Goal: Find specific page/section: Find specific page/section

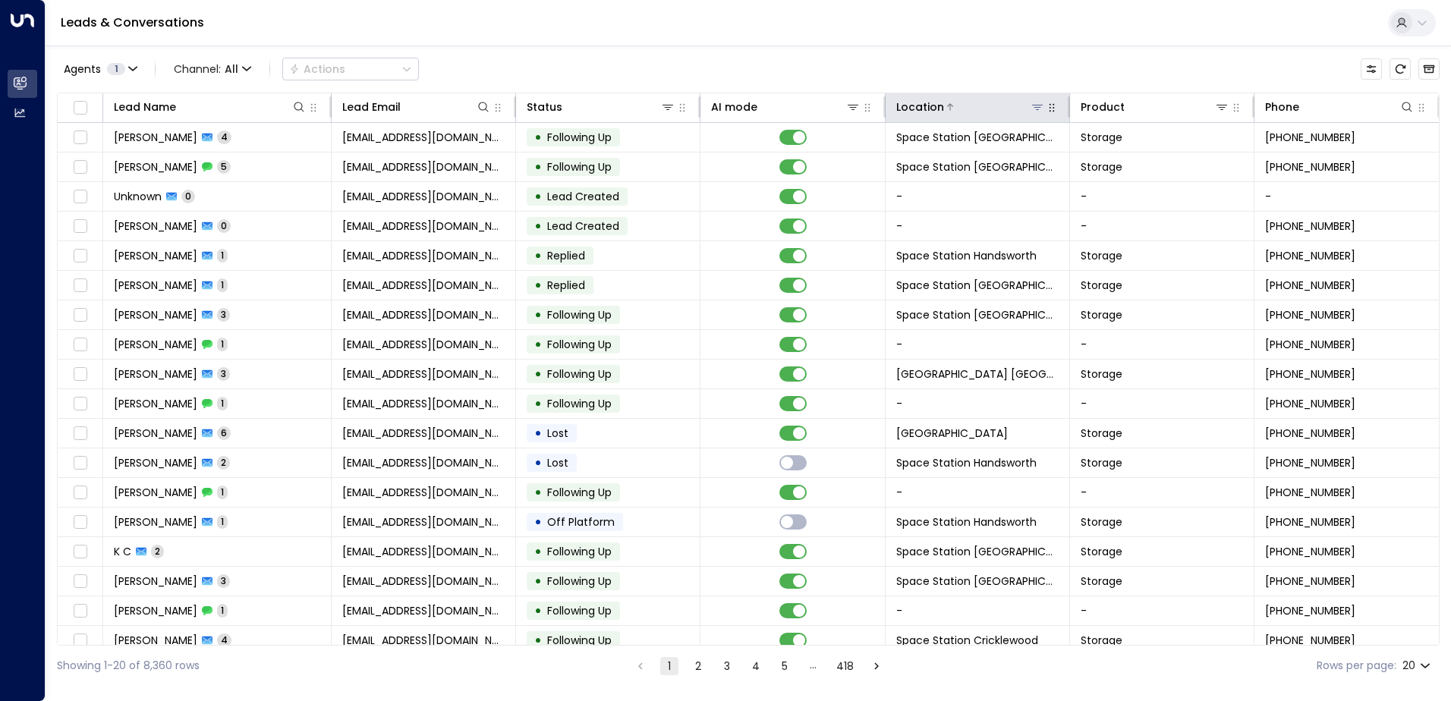
click at [699, 106] on icon at bounding box center [1038, 107] width 12 height 12
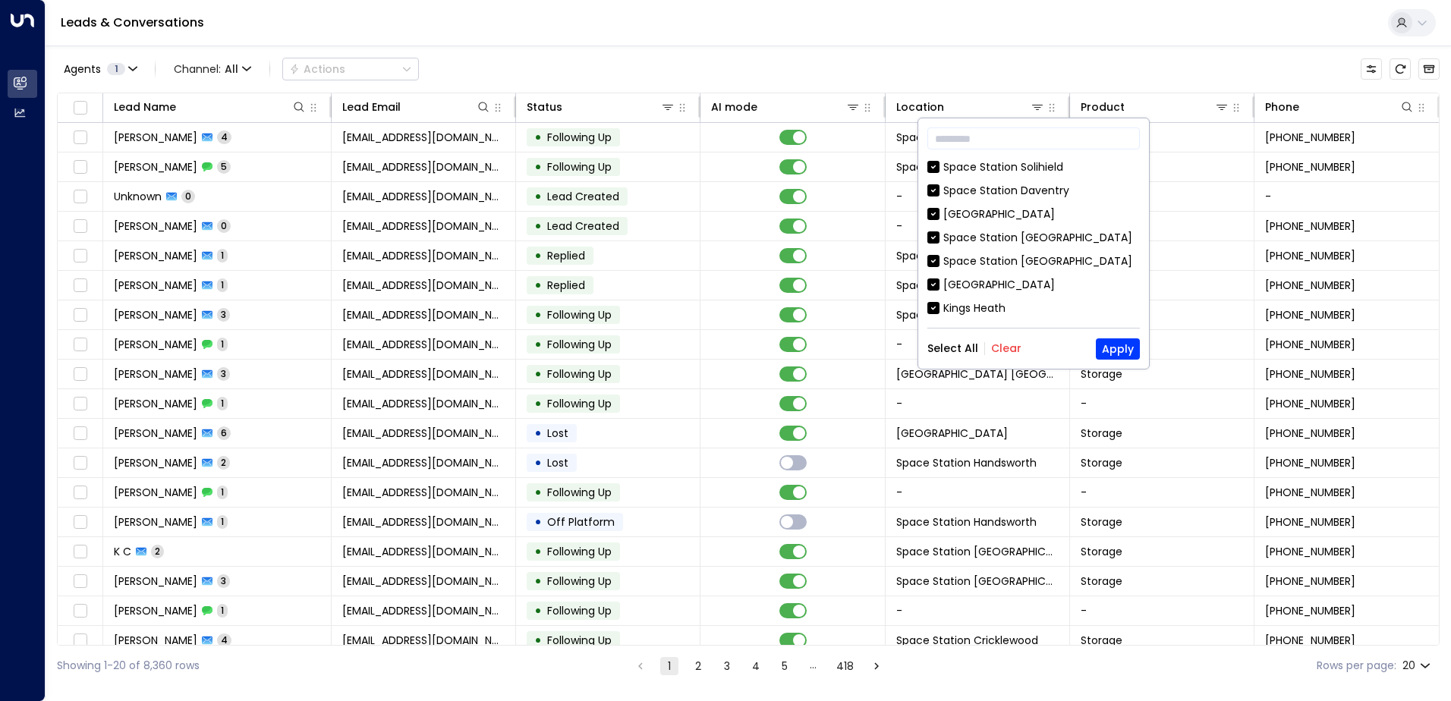
click at [699, 357] on div "Select All Clear Apply" at bounding box center [1034, 349] width 213 height 21
click at [699, 356] on div "Select All Clear Apply" at bounding box center [1034, 349] width 213 height 21
click at [699, 342] on div "Select All Clear" at bounding box center [975, 348] width 94 height 12
click at [699, 336] on div "​ Space Station [GEOGRAPHIC_DATA] [GEOGRAPHIC_DATA] [GEOGRAPHIC_DATA] [GEOGRAPH…" at bounding box center [1033, 243] width 231 height 250
click at [699, 342] on button "Clear" at bounding box center [1006, 348] width 30 height 12
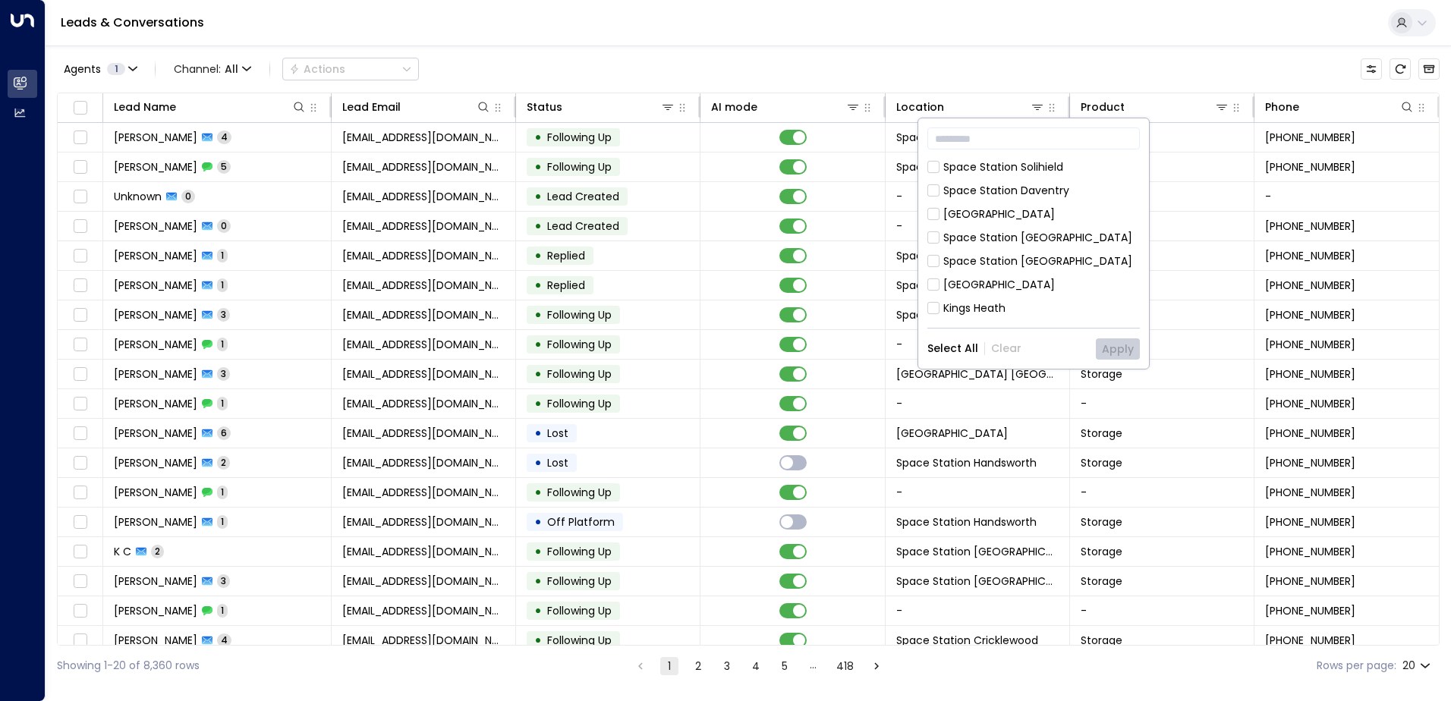
click at [699, 164] on div "Space Station Solihield" at bounding box center [1003, 167] width 120 height 16
click at [699, 348] on button "Apply" at bounding box center [1118, 349] width 44 height 21
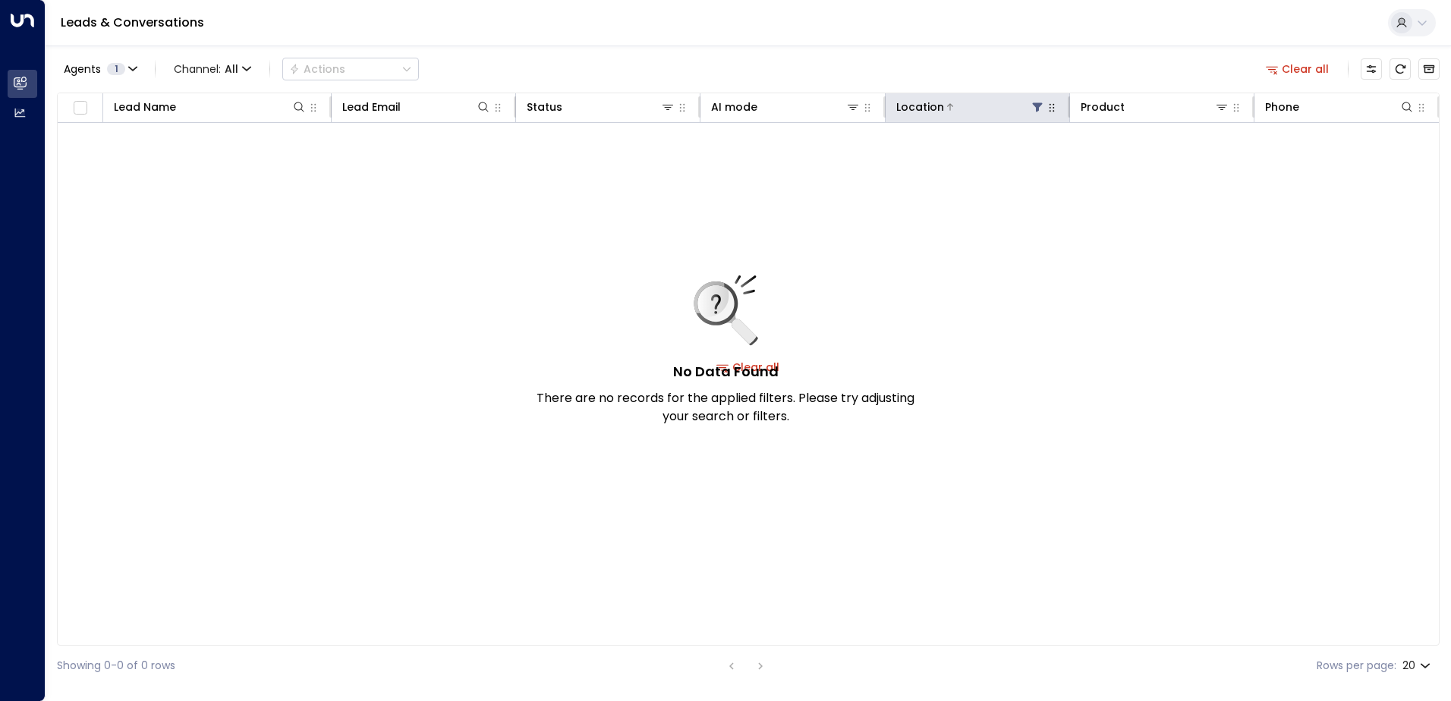
click at [699, 106] on button at bounding box center [1037, 106] width 15 height 15
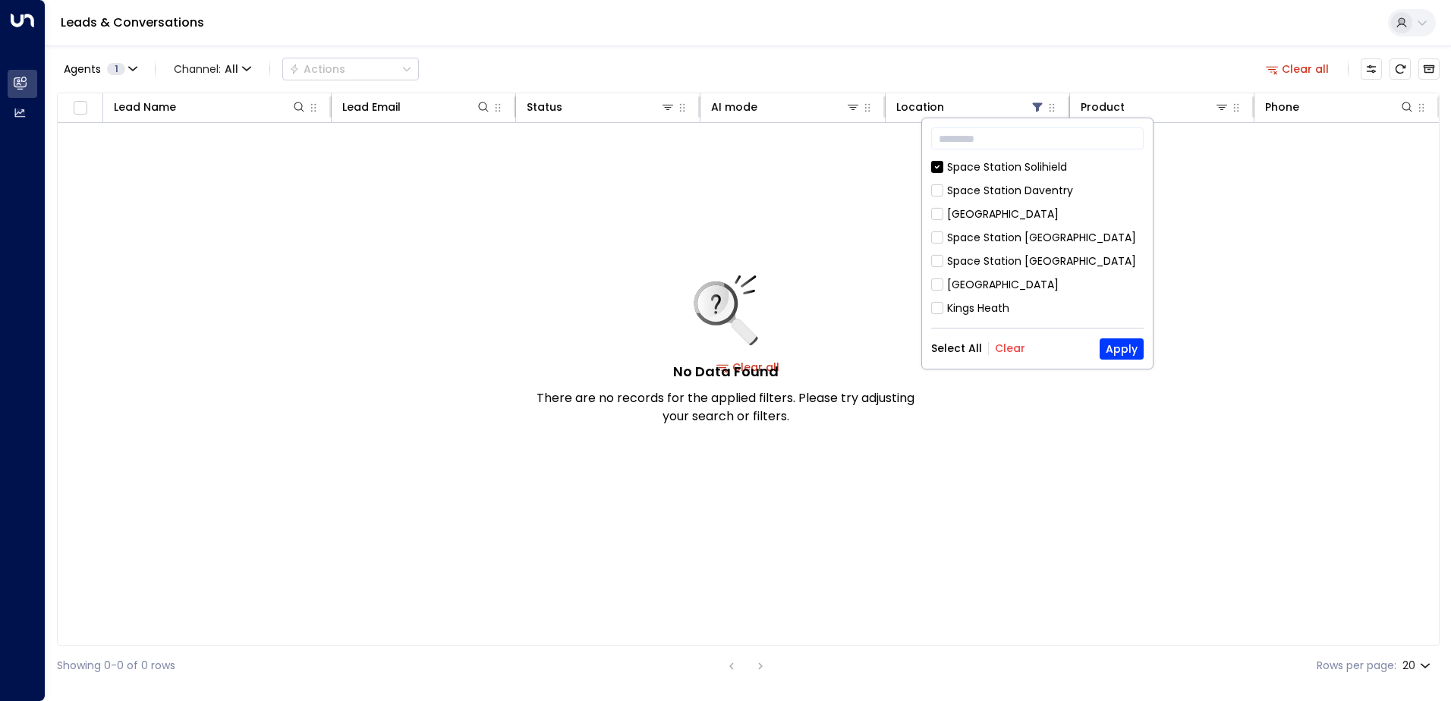
click at [699, 356] on div "Select All Clear Apply" at bounding box center [1037, 349] width 213 height 21
click at [699, 348] on button "Clear" at bounding box center [1010, 348] width 30 height 12
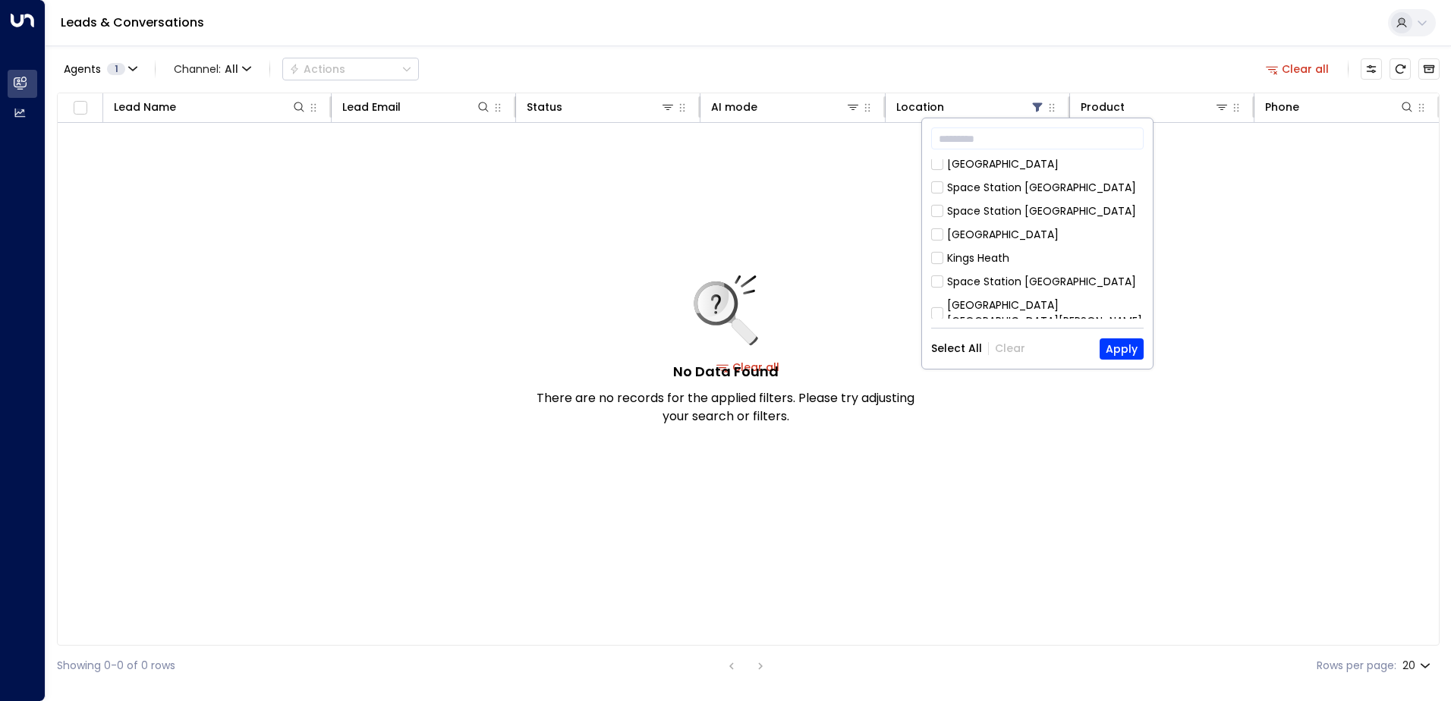
scroll to position [76, 0]
click at [699, 311] on div "Space Station [GEOGRAPHIC_DATA]" at bounding box center [1041, 319] width 189 height 16
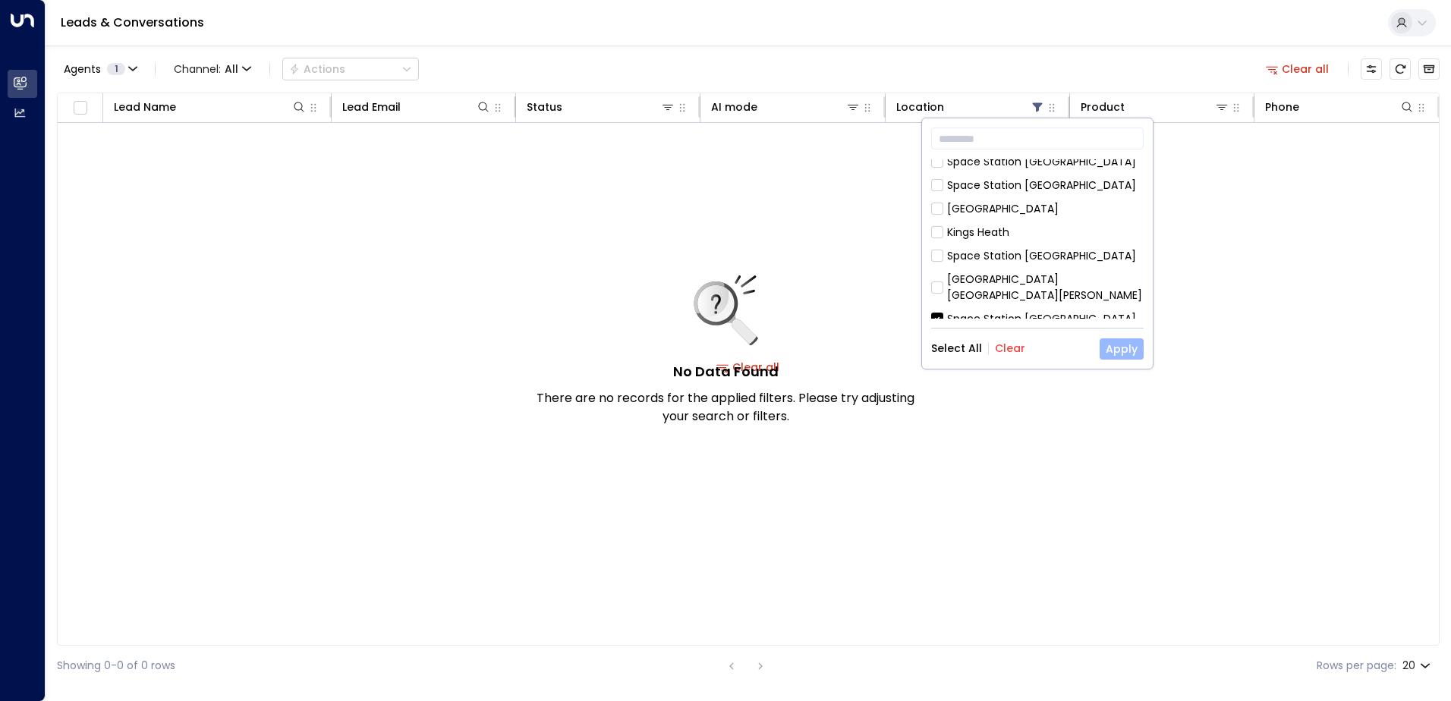
click at [699, 345] on button "Apply" at bounding box center [1122, 349] width 44 height 21
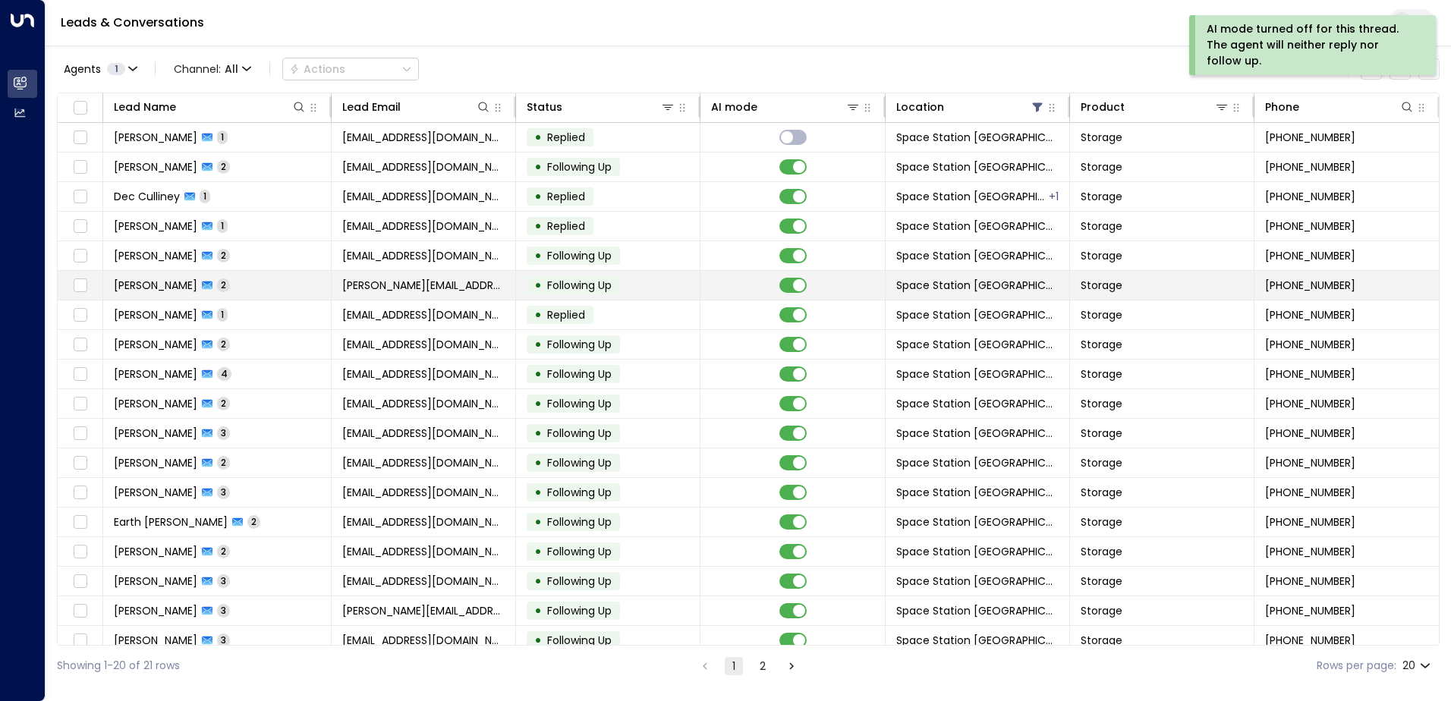
scroll to position [74, 0]
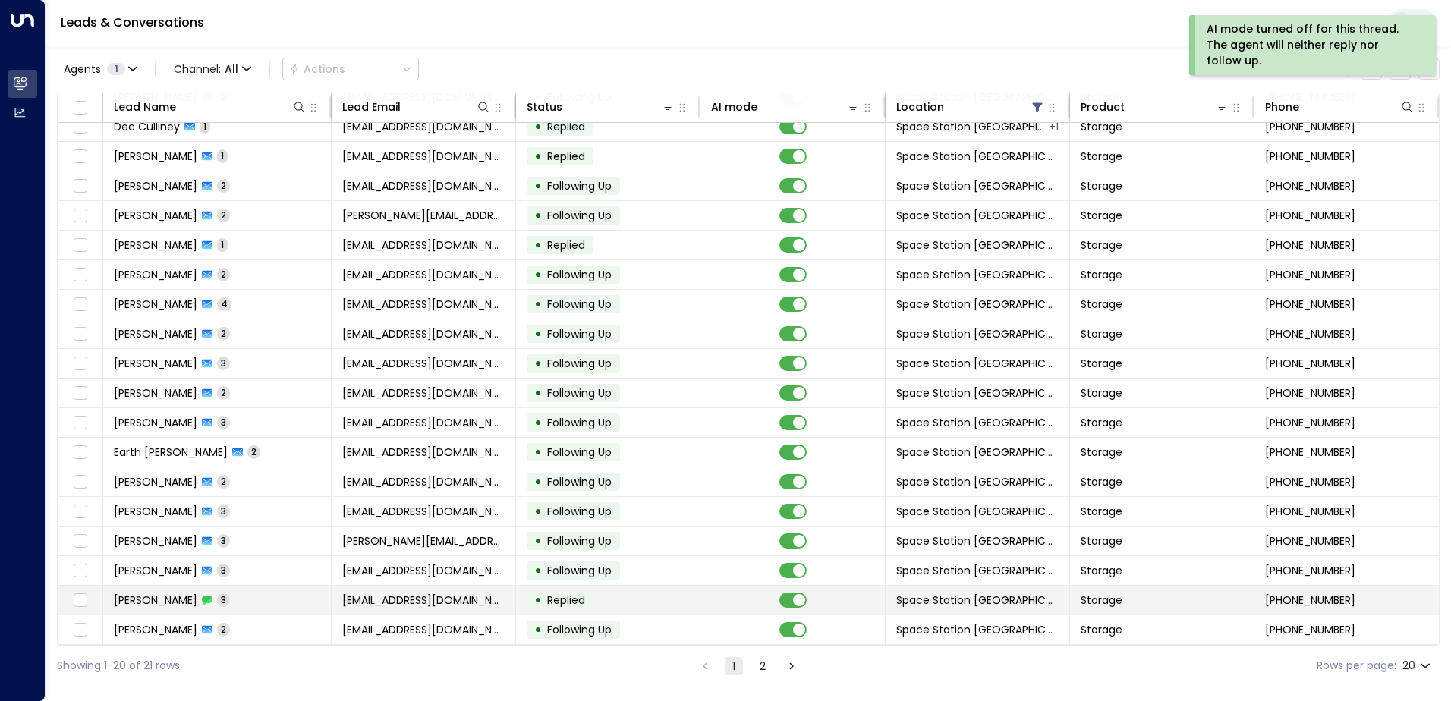
click at [581, 500] on span "Replied" at bounding box center [566, 600] width 38 height 15
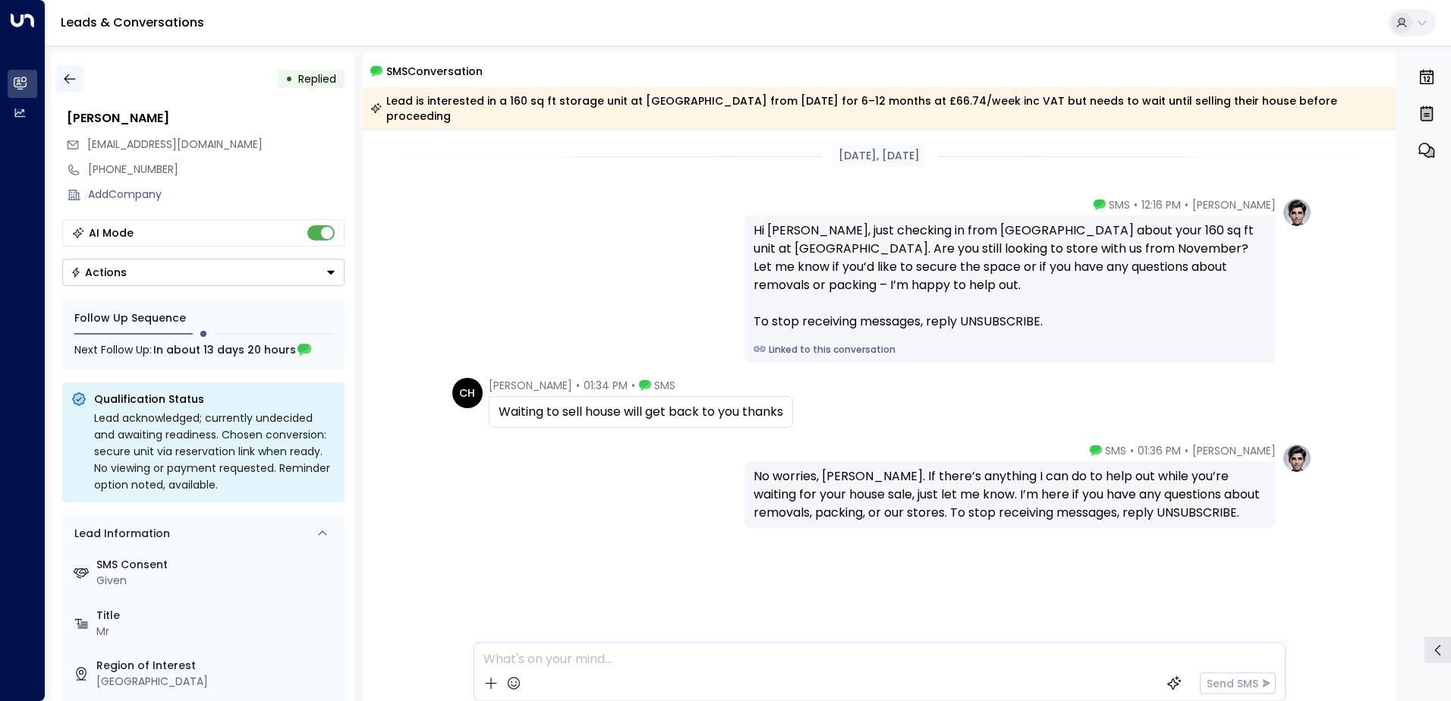
click at [71, 81] on icon "button" at bounding box center [69, 78] width 15 height 15
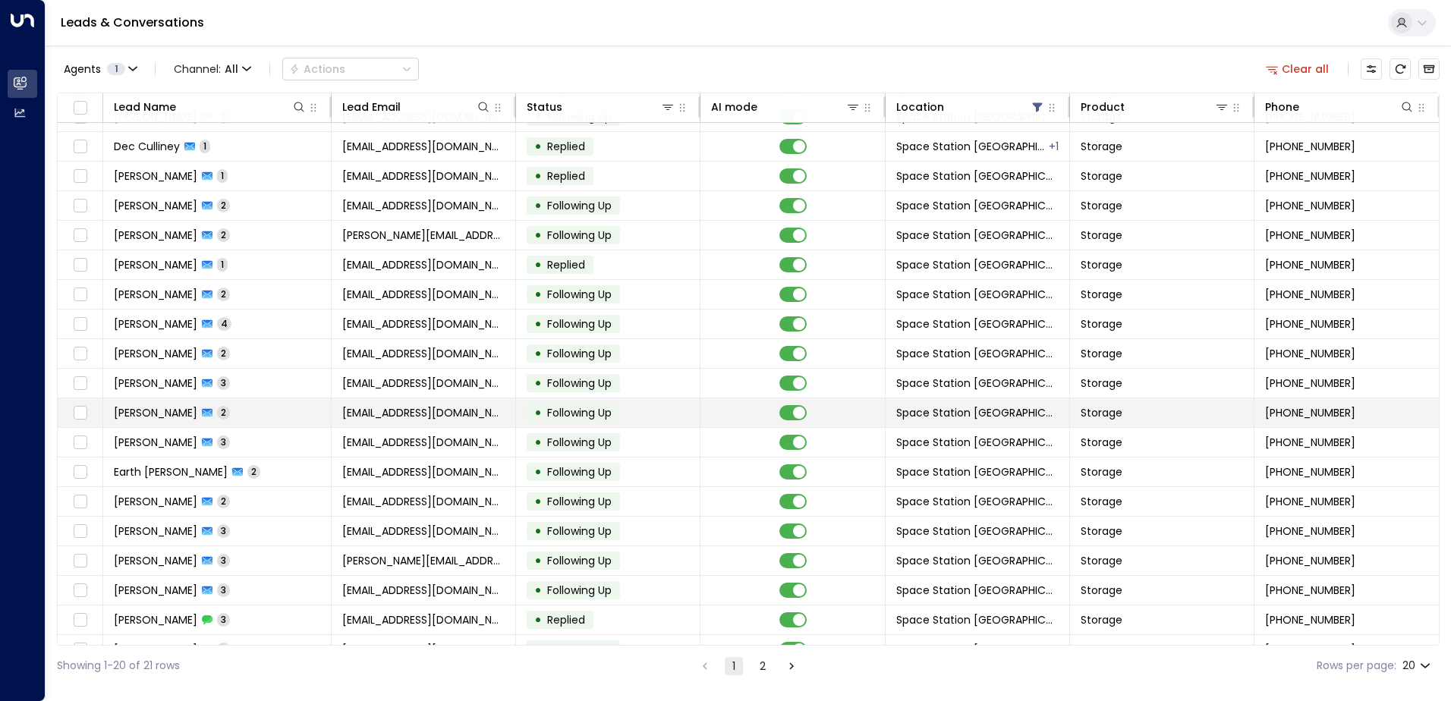
scroll to position [74, 0]
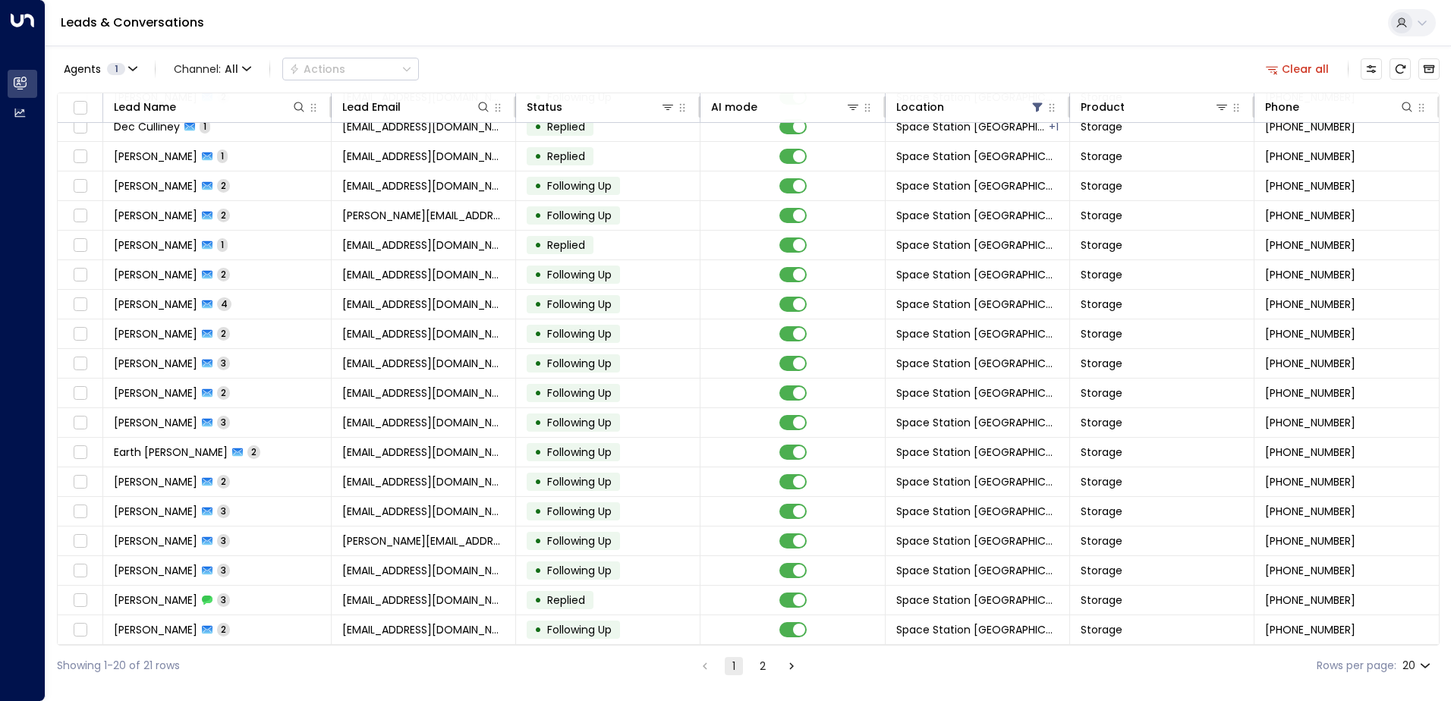
click at [699, 500] on button "2" at bounding box center [763, 666] width 18 height 18
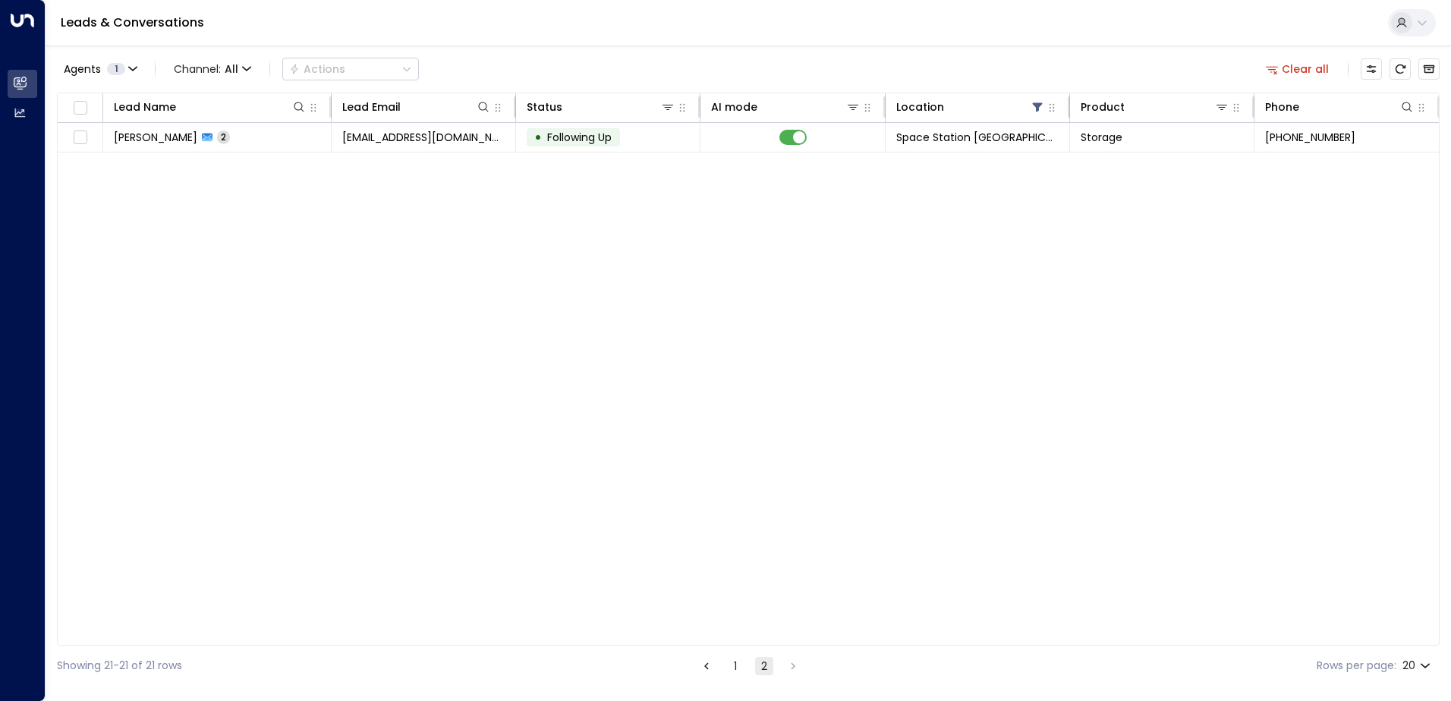
click at [699, 500] on button "1" at bounding box center [735, 666] width 18 height 18
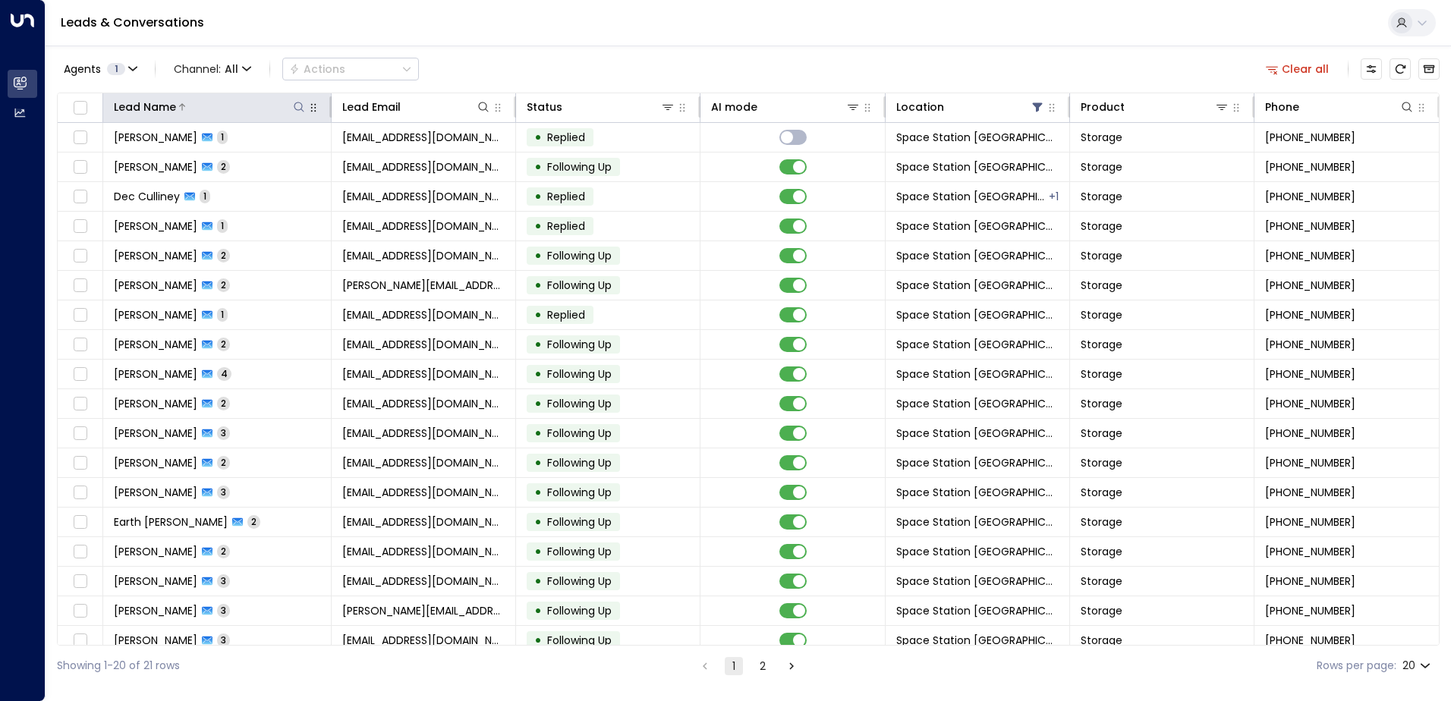
click at [298, 106] on icon at bounding box center [299, 107] width 12 height 12
type input "*******"
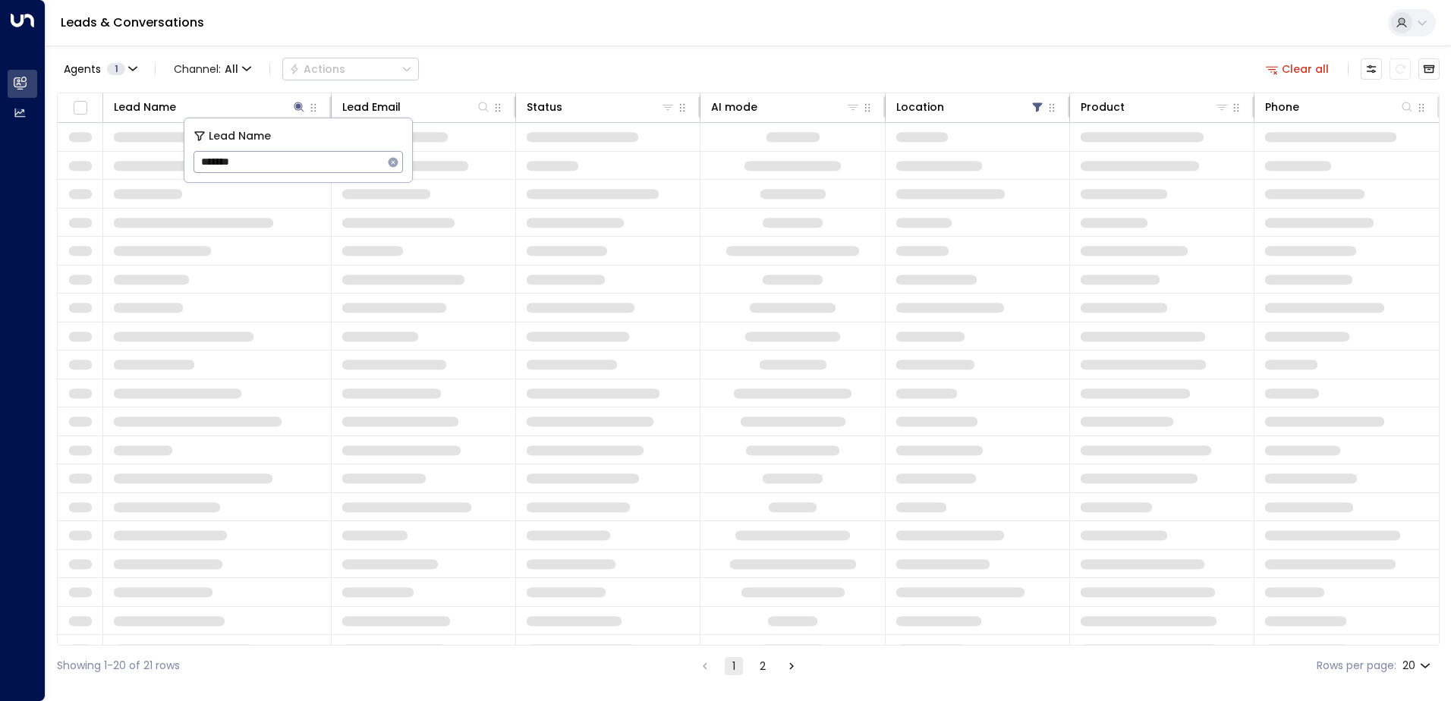
click at [468, 58] on div "Agents 1 Channel: All Actions Clear all" at bounding box center [748, 69] width 1383 height 32
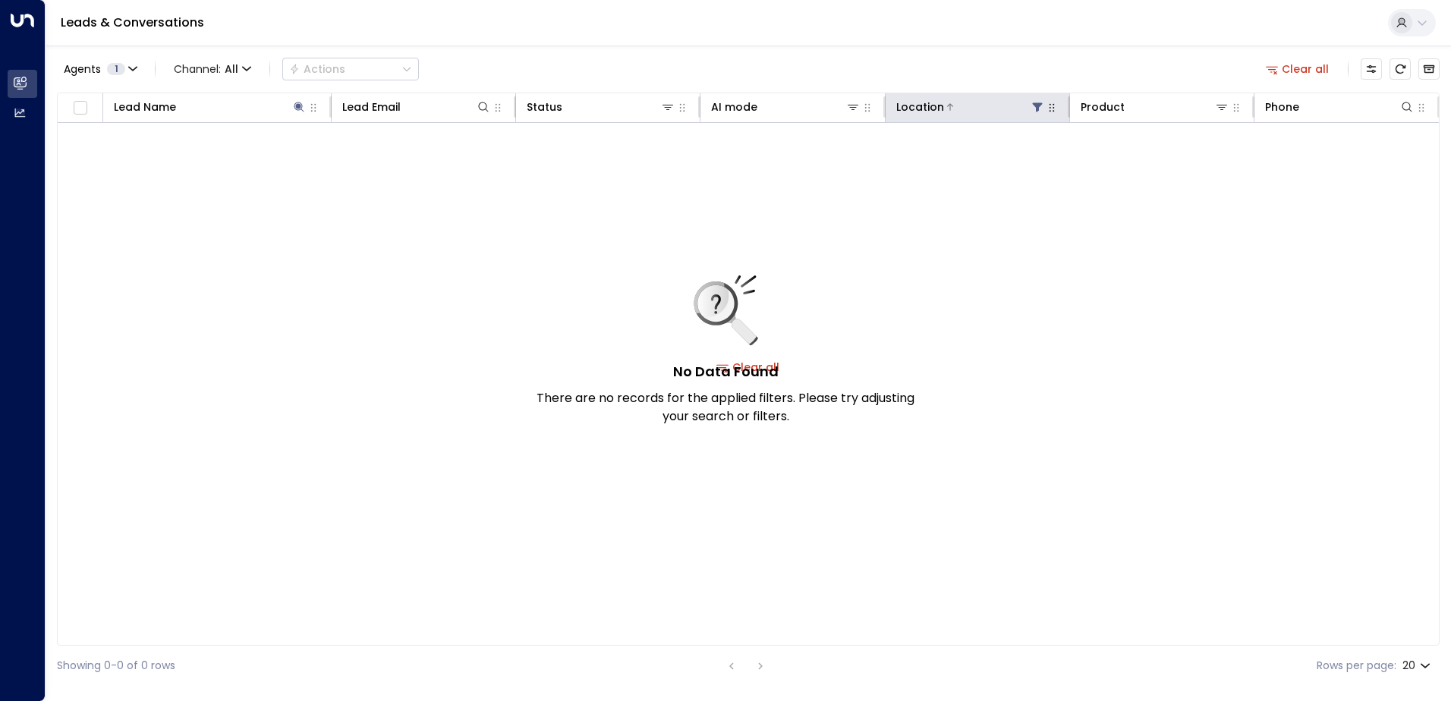
click at [699, 106] on icon at bounding box center [1037, 107] width 10 height 9
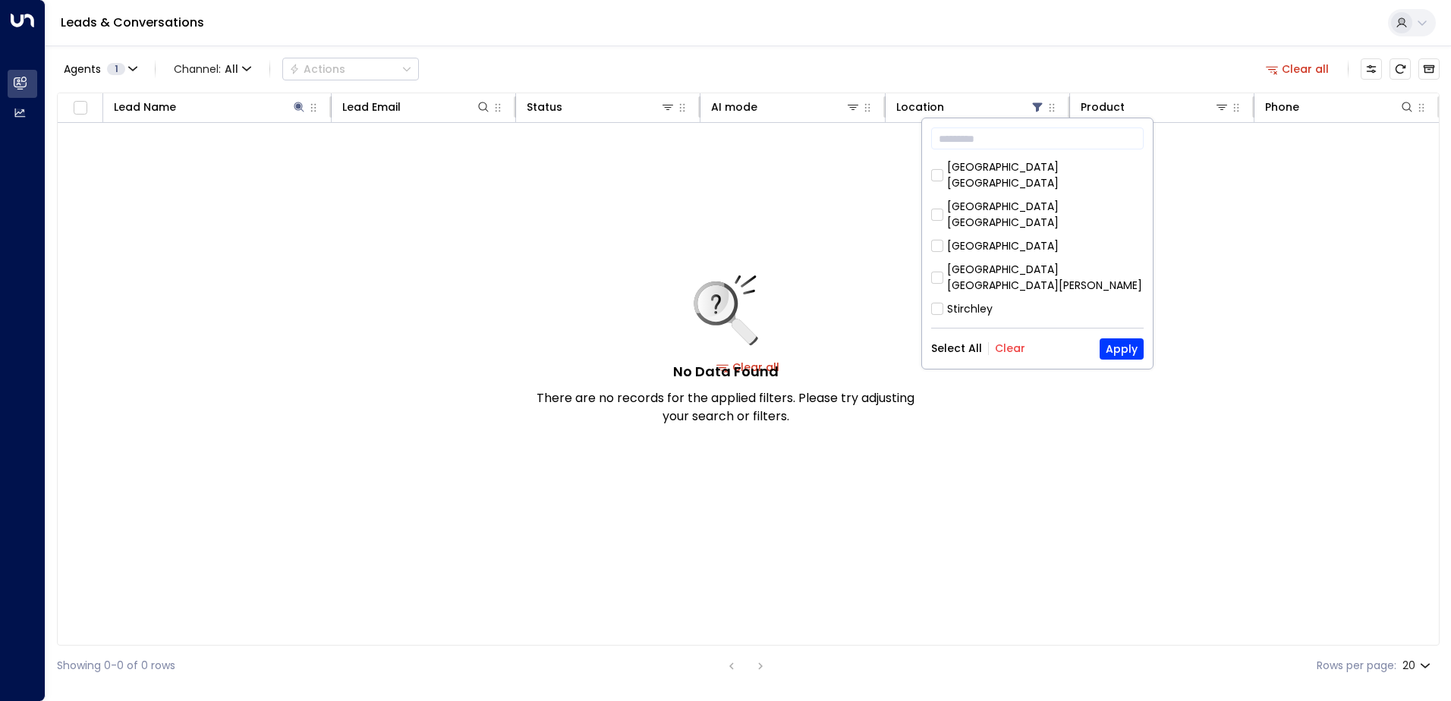
click at [699, 349] on button "Clear" at bounding box center [1010, 348] width 30 height 12
click at [699, 351] on button "Apply" at bounding box center [1122, 349] width 44 height 21
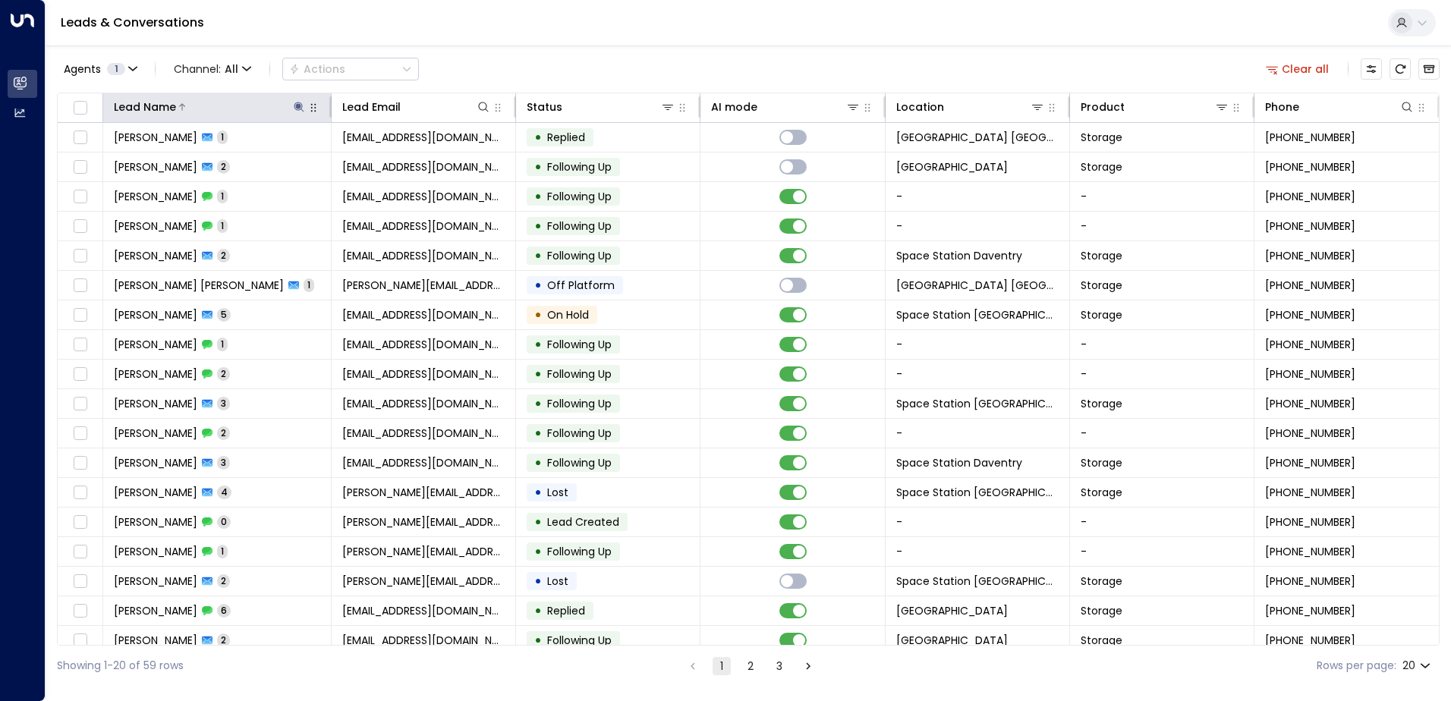
click at [300, 110] on icon at bounding box center [299, 107] width 12 height 12
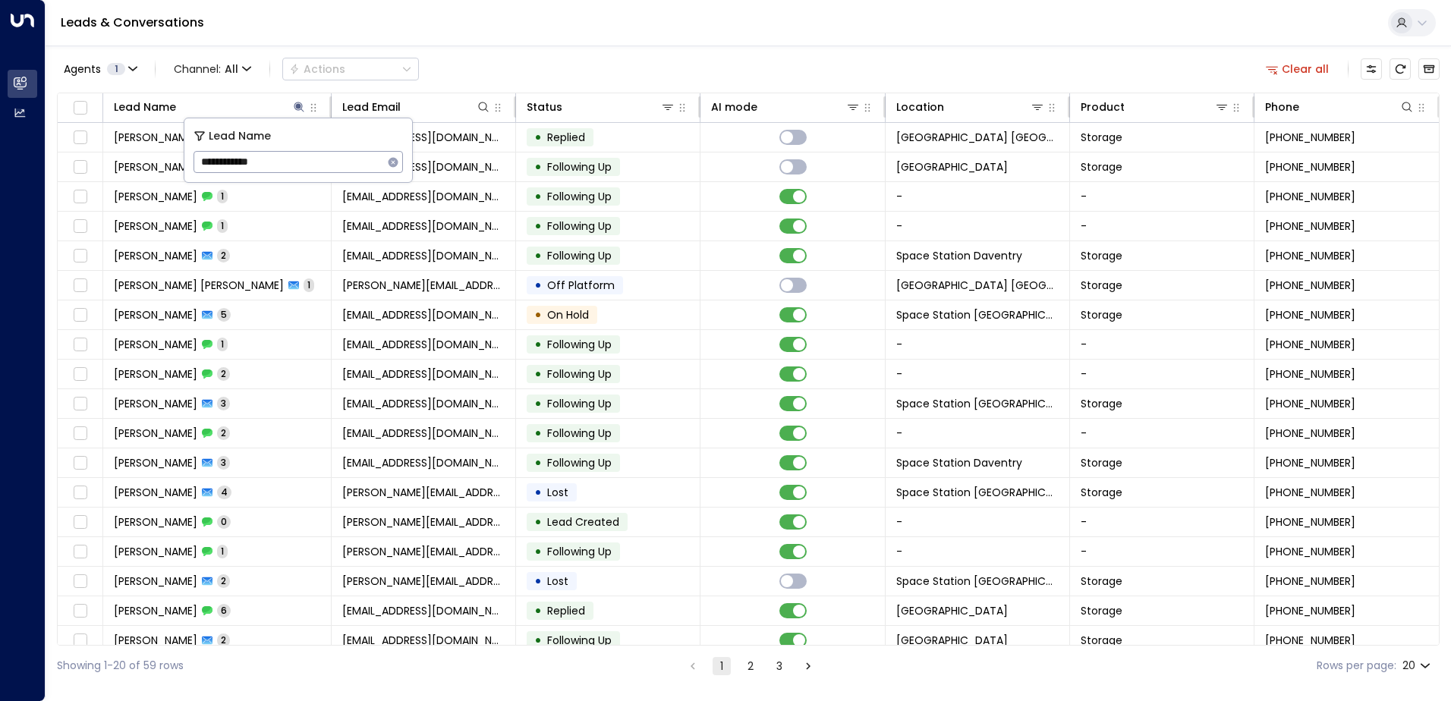
type input "**********"
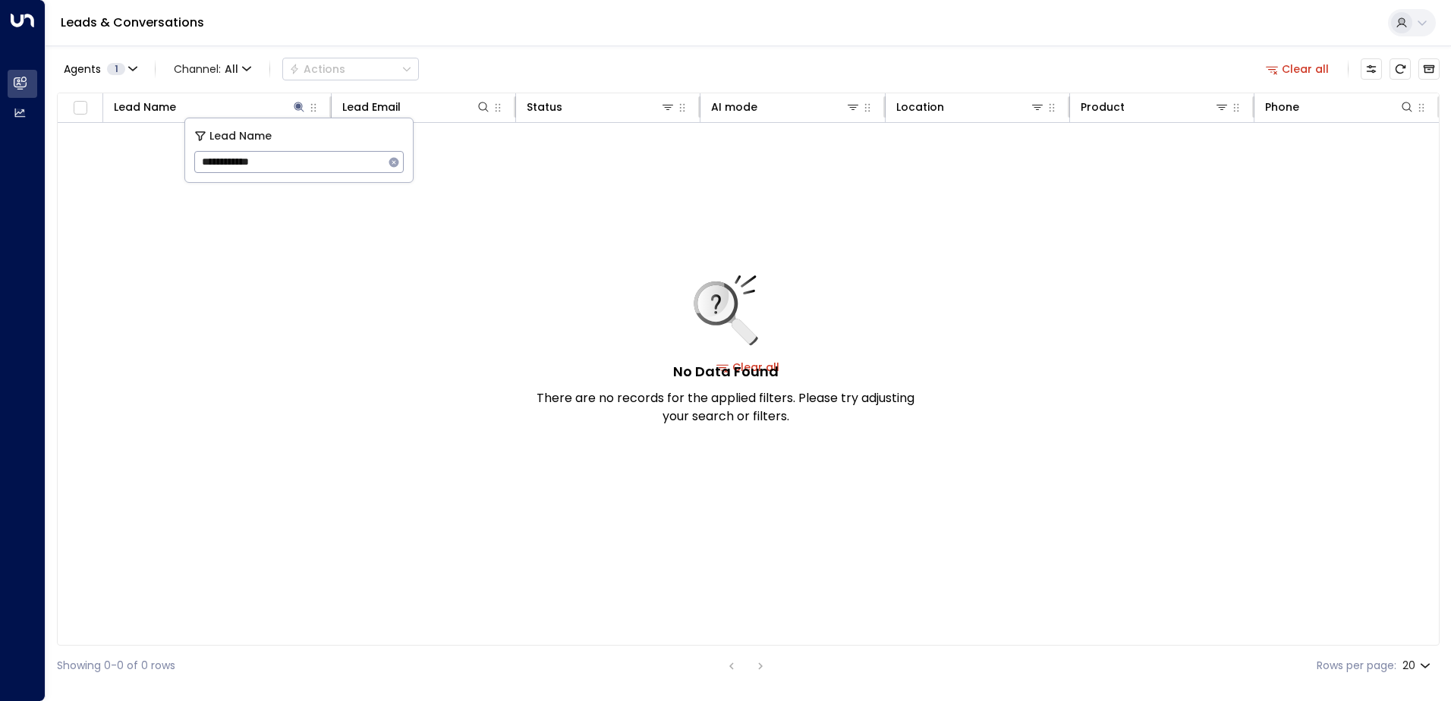
click at [433, 66] on div "Agents 1 Channel: All Actions Clear all" at bounding box center [748, 69] width 1383 height 32
